Goal: Transaction & Acquisition: Subscribe to service/newsletter

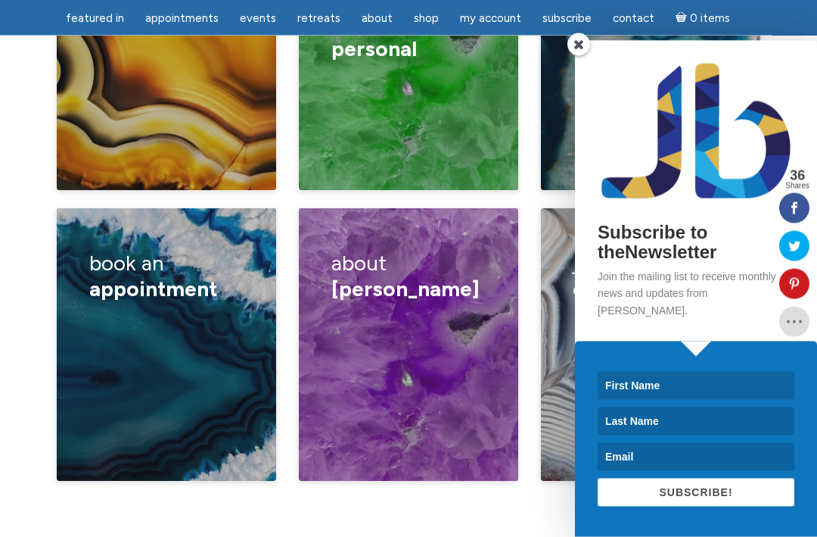
scroll to position [2634, 0]
click at [576, 56] on span at bounding box center [579, 44] width 23 height 23
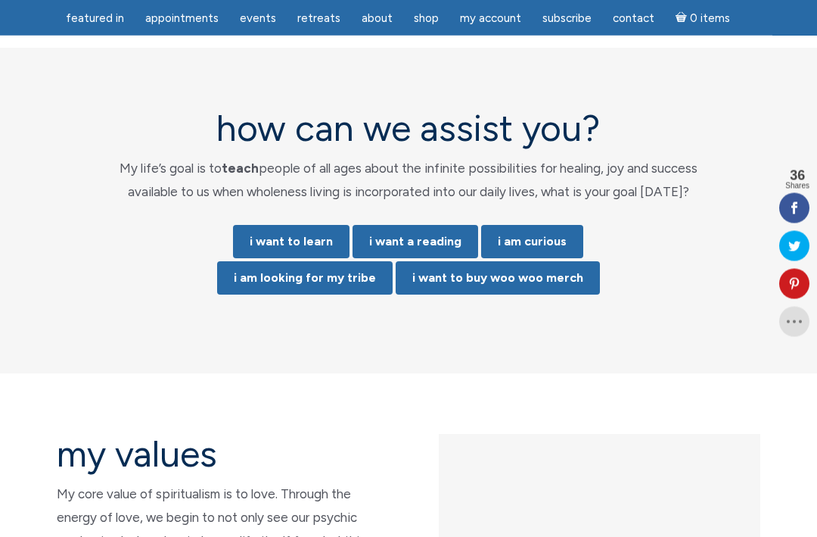
scroll to position [3129, 0]
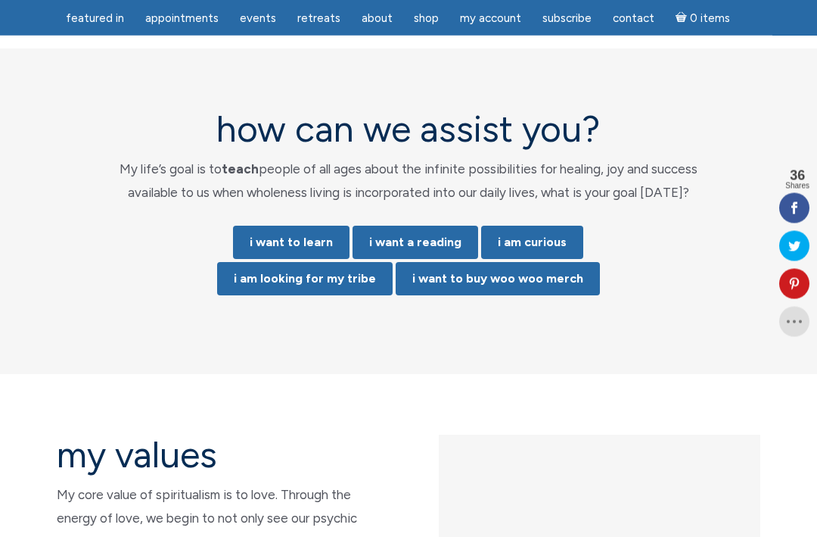
click at [319, 263] on link "i am looking for my tribe" at bounding box center [305, 279] width 176 height 33
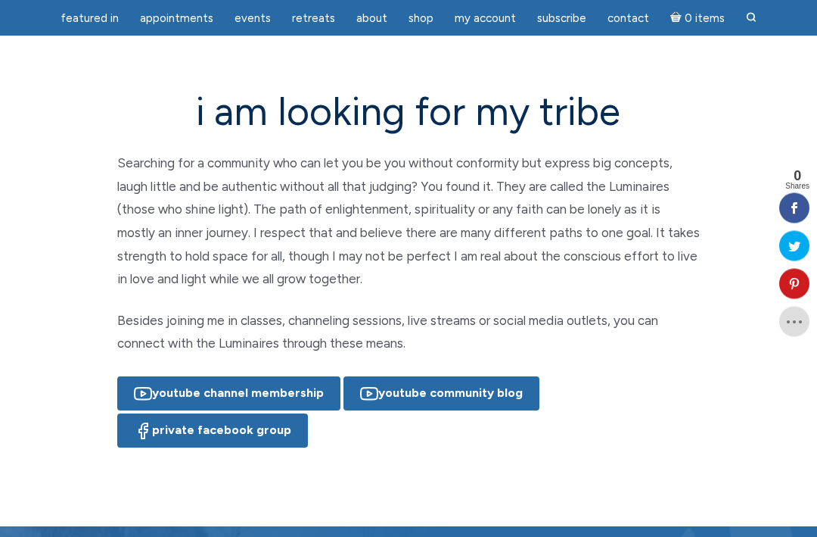
scroll to position [99, 0]
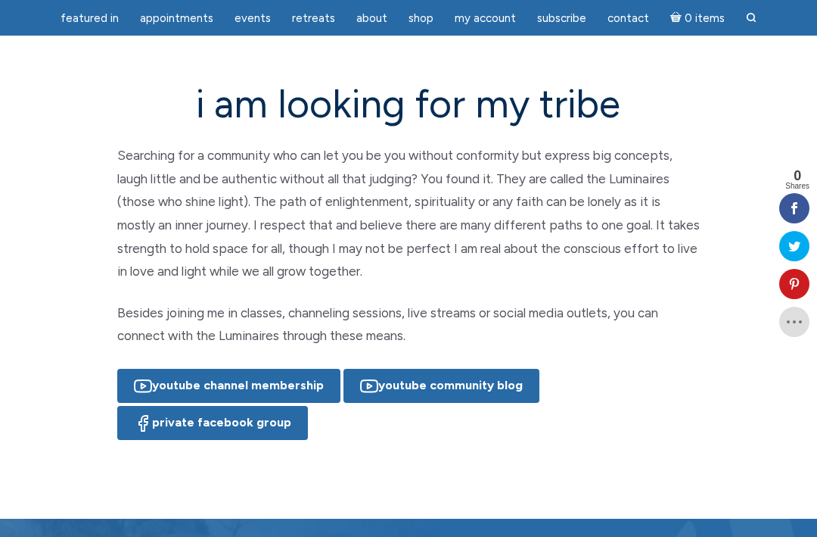
click at [555, 23] on span "Subscribe" at bounding box center [561, 18] width 49 height 14
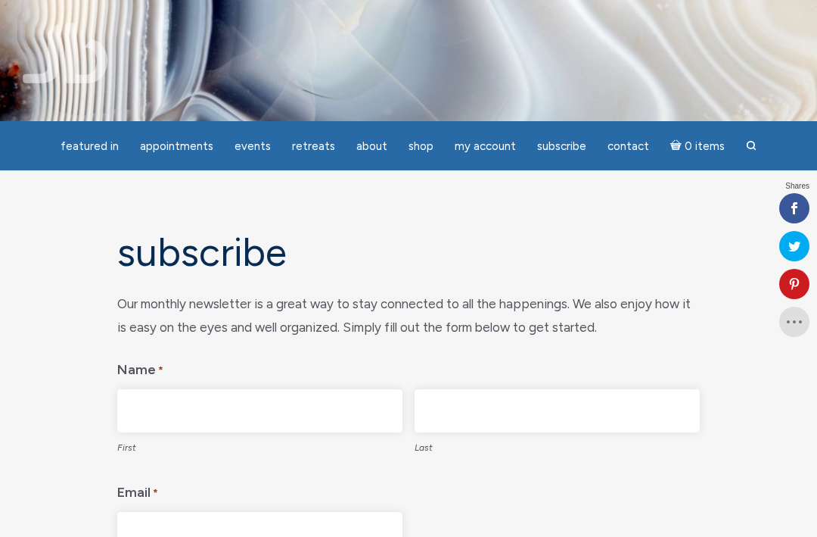
click at [245, 413] on input "First" at bounding box center [259, 410] width 285 height 43
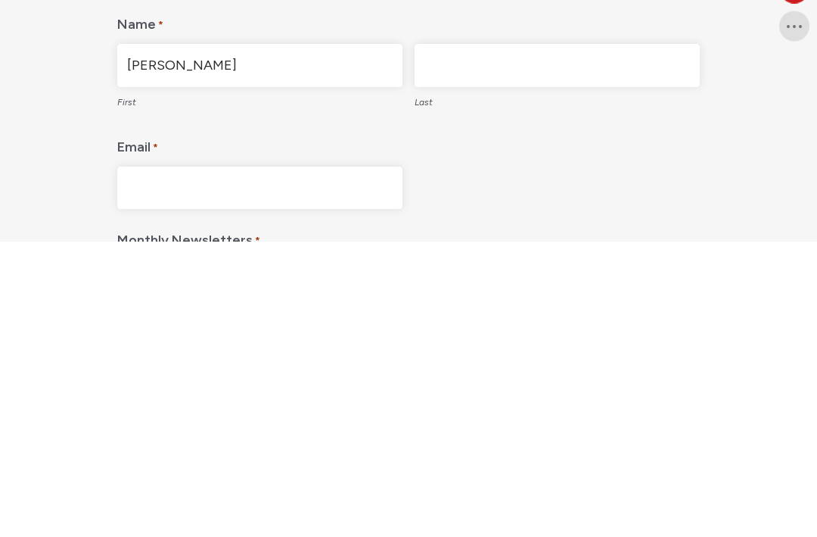
type input "Karen"
click at [515, 340] on input "Last" at bounding box center [557, 361] width 285 height 43
type input "Harris"
click at [245, 462] on input "Email *" at bounding box center [259, 483] width 285 height 43
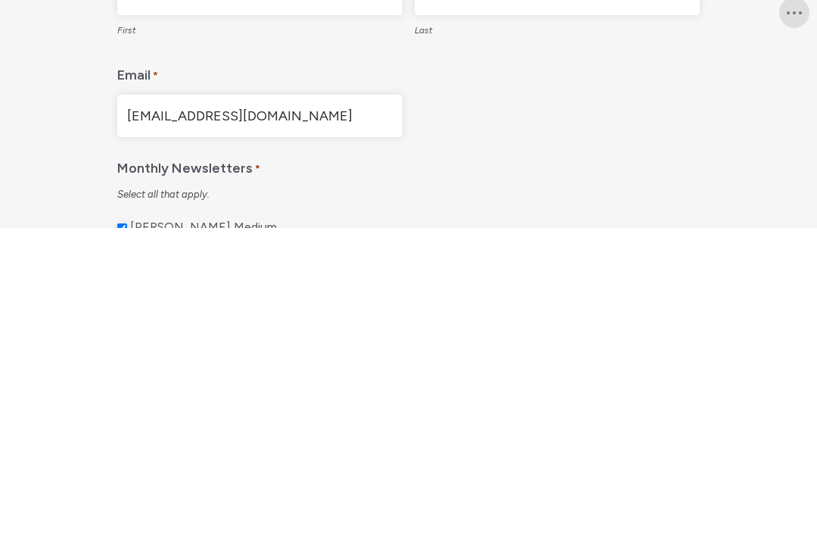
type input "KCHemailmee@icloud.com"
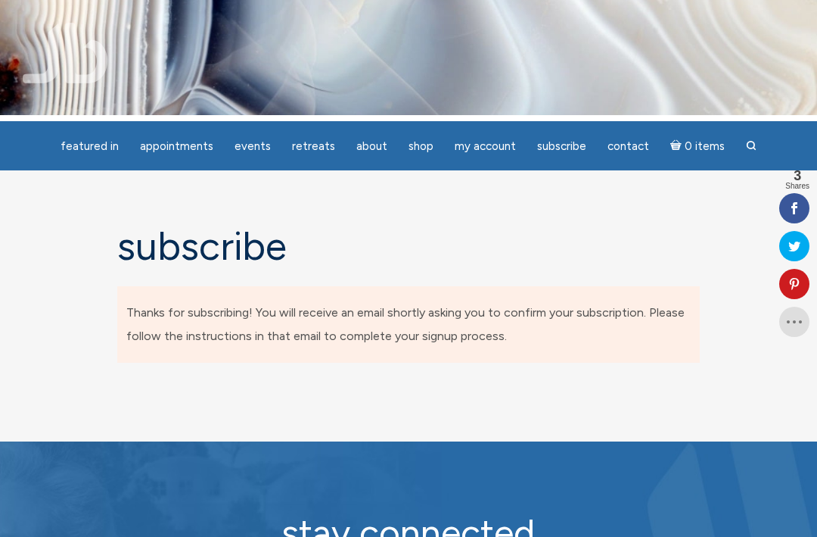
scroll to position [0, 0]
